Goal: Information Seeking & Learning: Learn about a topic

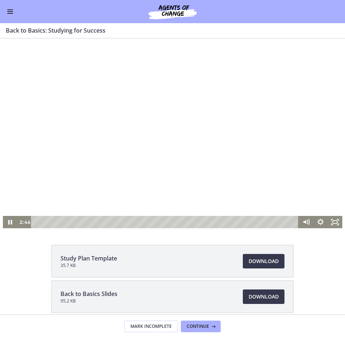
click at [172, 145] on div at bounding box center [173, 133] width 340 height 190
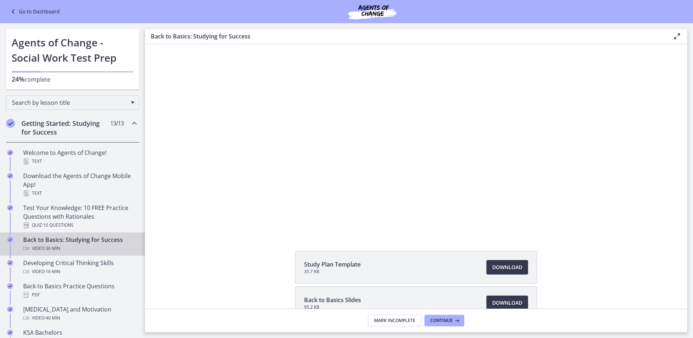
click at [345, 170] on div at bounding box center [416, 139] width 392 height 219
click at [345, 182] on div at bounding box center [416, 139] width 392 height 219
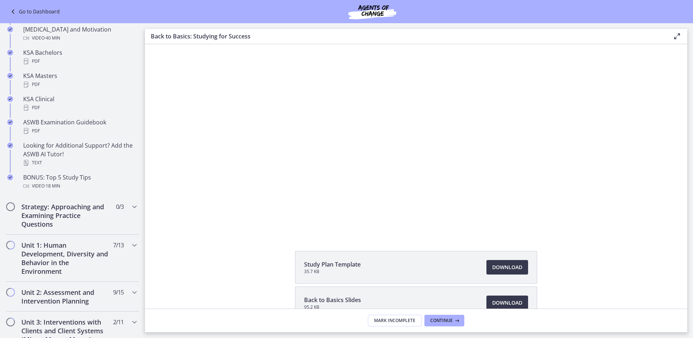
scroll to position [471, 0]
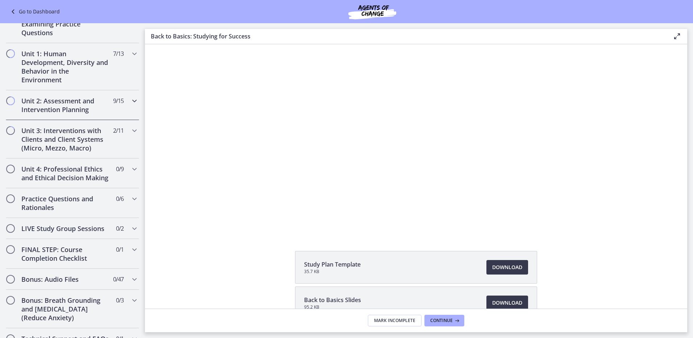
click at [64, 105] on h2 "Unit 2: Assessment and Intervention Planning" at bounding box center [65, 104] width 88 height 17
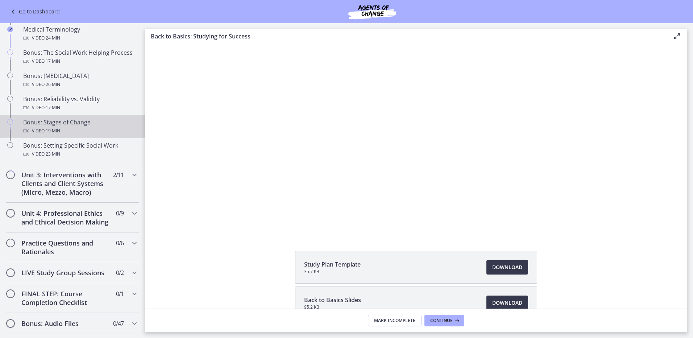
scroll to position [537, 0]
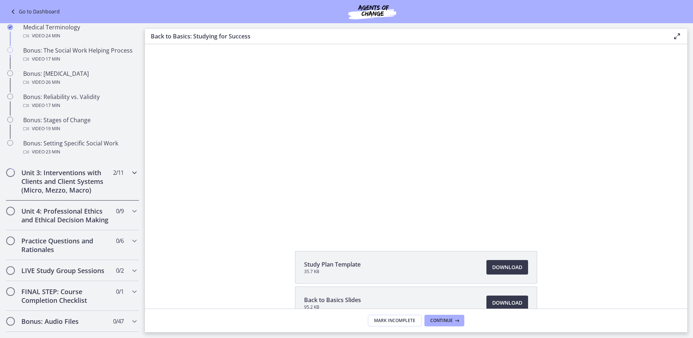
click at [98, 184] on h2 "Unit 3: Interventions with Clients and Client Systems (Micro, Mezzo, Macro)" at bounding box center [65, 181] width 88 height 26
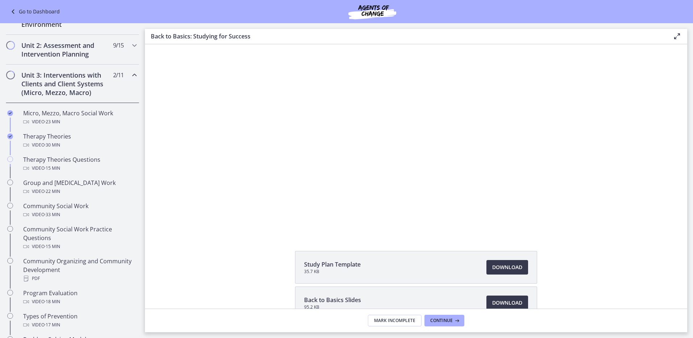
scroll to position [193, 0]
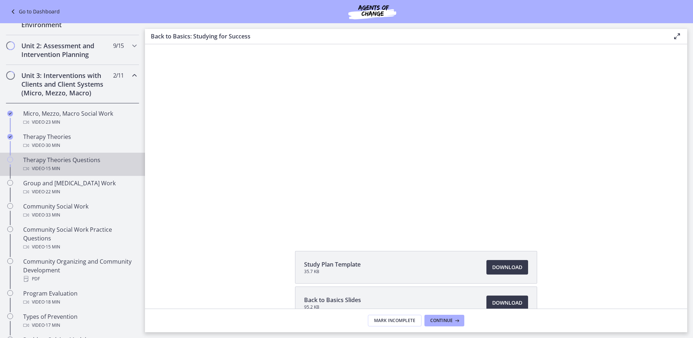
click at [80, 167] on div "Video · 15 min" at bounding box center [79, 168] width 113 height 9
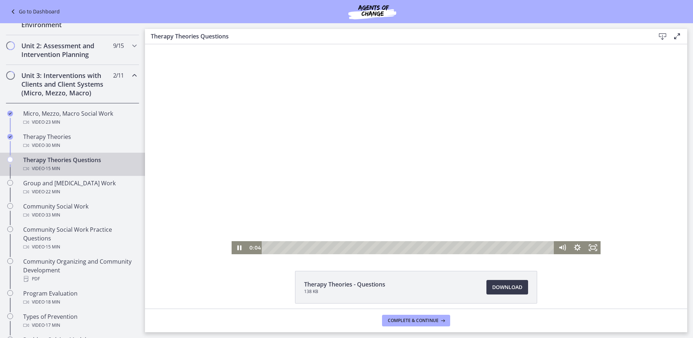
click at [313, 169] on div at bounding box center [416, 149] width 369 height 210
click at [345, 245] on icon "Show settings menu" at bounding box center [577, 247] width 15 height 13
click at [345, 248] on icon "Mute" at bounding box center [562, 247] width 15 height 13
click at [345, 244] on icon "Unmute" at bounding box center [562, 247] width 15 height 13
click at [345, 226] on div "Volume" at bounding box center [562, 220] width 15 height 42
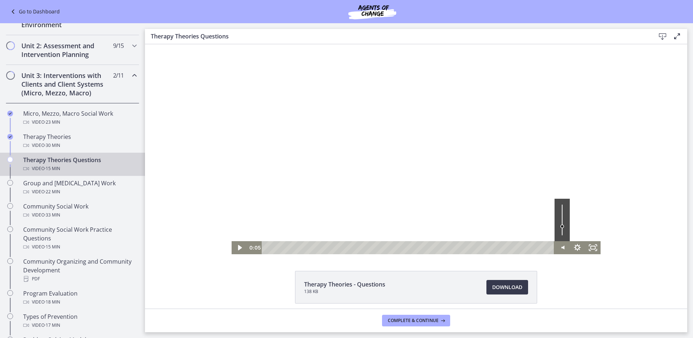
click at [345, 230] on div at bounding box center [416, 149] width 369 height 210
drag, startPoint x: 559, startPoint y: 225, endPoint x: 558, endPoint y: 232, distance: 6.9
click at [345, 232] on div "Volume" at bounding box center [561, 231] width 5 height 5
click at [345, 247] on icon "Fullscreen" at bounding box center [593, 247] width 15 height 13
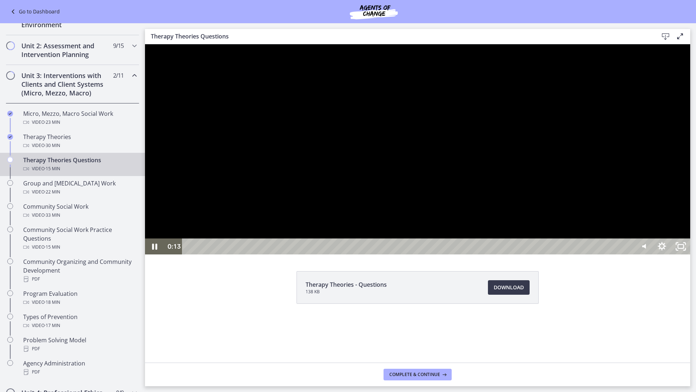
click at [345, 236] on div at bounding box center [417, 149] width 545 height 210
click at [145, 44] on button "Play Video: cbe5kl9t4o1cl02sigig.mp4" at bounding box center [145, 44] width 0 height 0
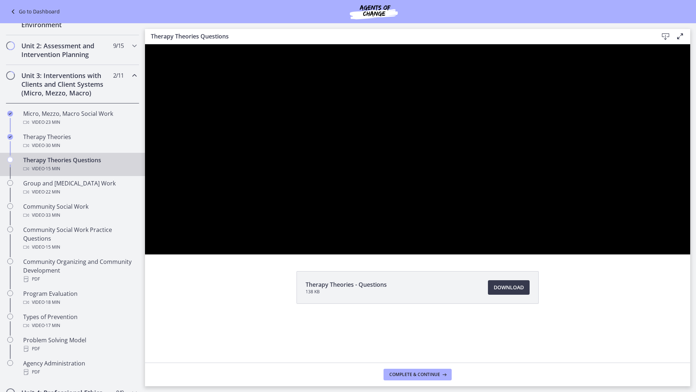
click at [145, 44] on button "Pause: cbe5kl9t4o1cl02sigig.mp4" at bounding box center [145, 44] width 0 height 0
click at [145, 44] on button "Play Video: cbe5kl9t4o1cl02sigig.mp4" at bounding box center [145, 44] width 0 height 0
click at [145, 44] on button "Pause: cbe5kl9t4o1cl02sigig.mp4" at bounding box center [145, 44] width 0 height 0
click at [145, 44] on button "Play Video: cbe5kl9t4o1cl02sigig.mp4" at bounding box center [145, 44] width 0 height 0
click at [145, 44] on button "Pause: cbe5kl9t4o1cl02sigig.mp4" at bounding box center [145, 44] width 0 height 0
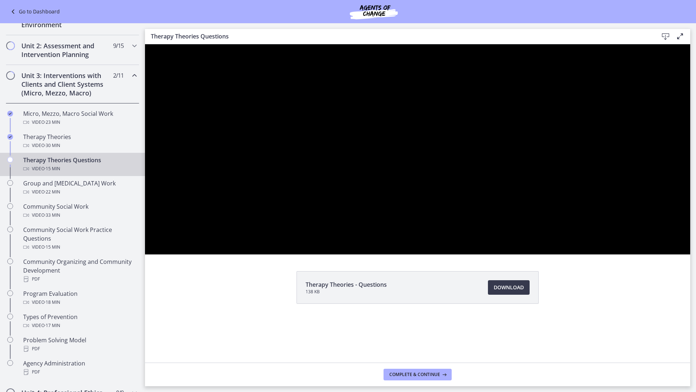
click at [145, 44] on button "Play Video: cbe5kl9t4o1cl02sigig.mp4" at bounding box center [145, 44] width 0 height 0
click at [145, 44] on button "Pause: cbe5kl9t4o1cl02sigig.mp4" at bounding box center [145, 44] width 0 height 0
click at [145, 44] on button "Play Video: cbe5kl9t4o1cl02sigig.mp4" at bounding box center [145, 44] width 0 height 0
click at [145, 44] on button "Pause: cbe5kl9t4o1cl02sigig.mp4" at bounding box center [145, 44] width 0 height 0
click at [145, 44] on button "Play Video: cbe5kl9t4o1cl02sigig.mp4" at bounding box center [145, 44] width 0 height 0
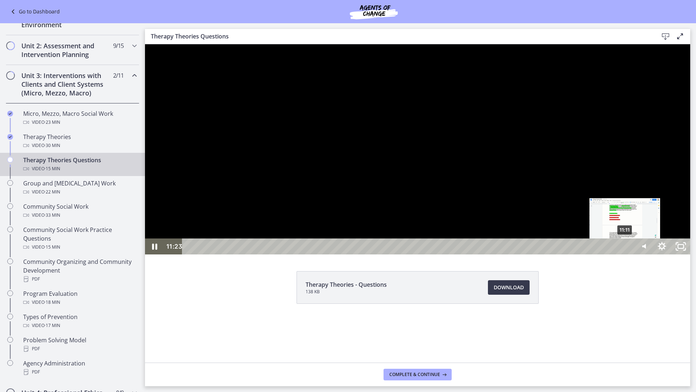
click at [345, 254] on div "11:11" at bounding box center [409, 246] width 440 height 16
click at [345, 254] on div "11:25" at bounding box center [409, 246] width 440 height 16
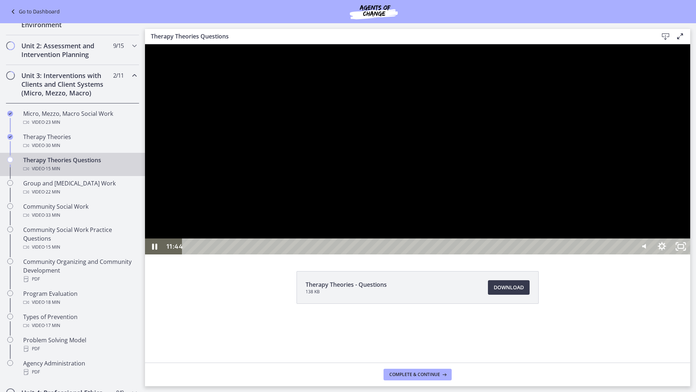
click at [345, 230] on div at bounding box center [417, 149] width 545 height 210
click at [145, 44] on button "Play Video: cbe5kl9t4o1cl02sigig.mp4" at bounding box center [145, 44] width 0 height 0
click at [345, 254] on div at bounding box center [417, 149] width 545 height 210
click at [345, 223] on div at bounding box center [417, 149] width 545 height 210
click at [345, 254] on div "13:59" at bounding box center [409, 246] width 440 height 16
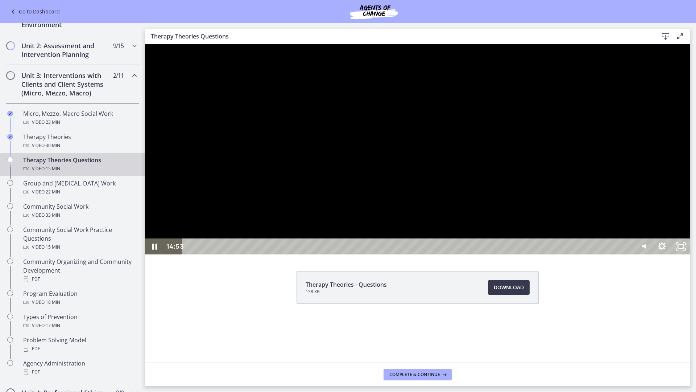
click at [345, 254] on div at bounding box center [417, 149] width 545 height 210
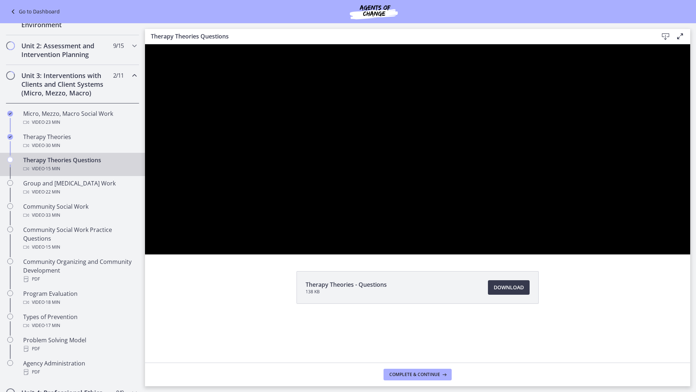
click at [345, 254] on div at bounding box center [417, 149] width 545 height 210
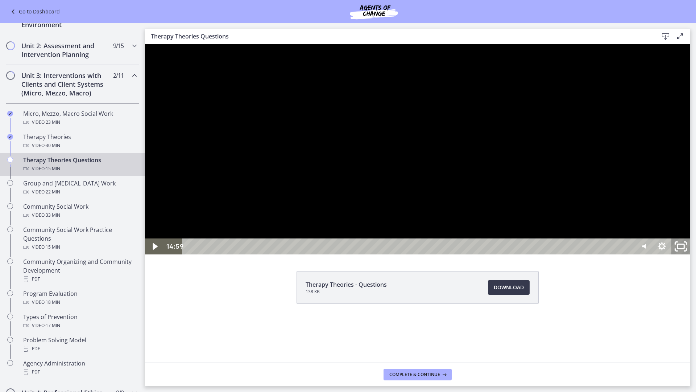
click at [345, 256] on icon "Unfullscreen" at bounding box center [681, 246] width 22 height 19
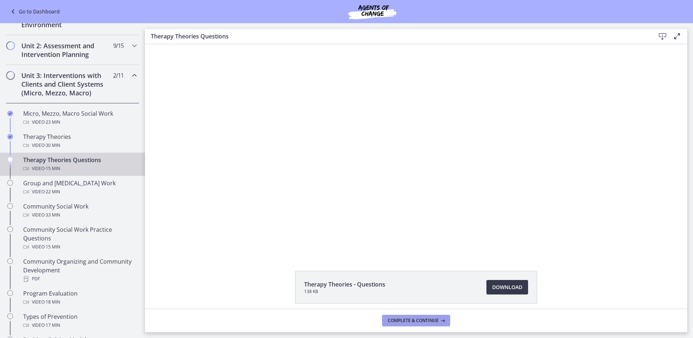
click at [345, 322] on icon at bounding box center [442, 321] width 7 height 6
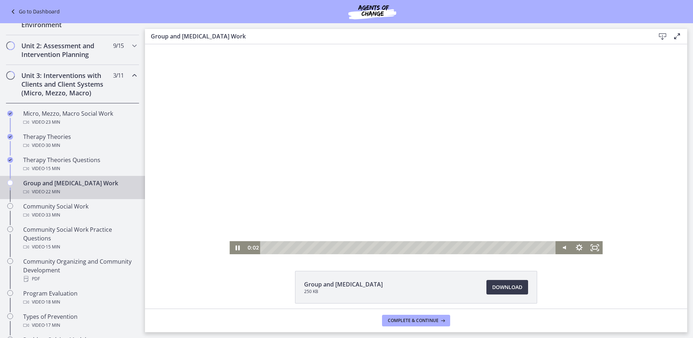
click at [314, 201] on div at bounding box center [416, 149] width 373 height 210
